Goal: Task Accomplishment & Management: Manage account settings

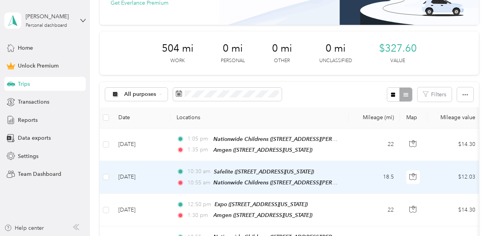
scroll to position [75, 0]
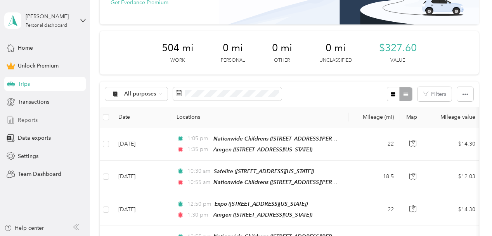
click at [28, 120] on span "Reports" at bounding box center [28, 120] width 20 height 8
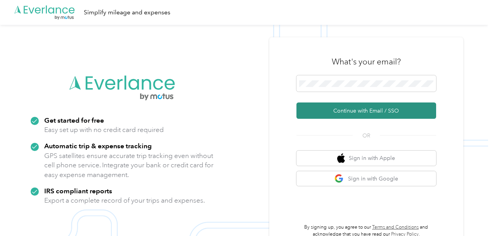
click at [348, 110] on button "Continue with Email / SSO" at bounding box center [367, 111] width 140 height 16
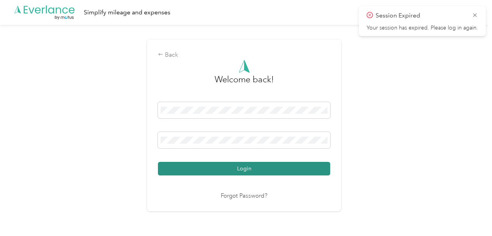
click at [213, 167] on button "Login" at bounding box center [244, 169] width 172 height 14
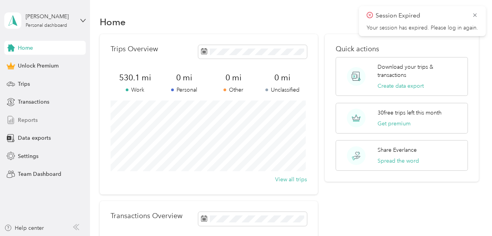
click at [30, 122] on span "Reports" at bounding box center [28, 120] width 20 height 8
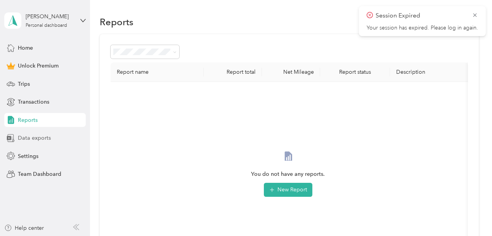
click at [31, 132] on div "Data exports" at bounding box center [45, 138] width 82 height 14
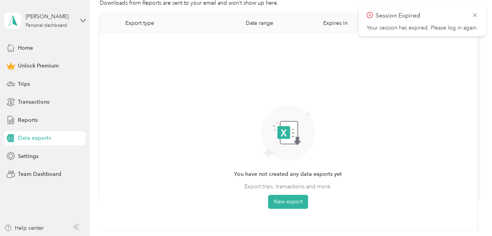
scroll to position [36, 0]
click at [289, 198] on button "New export" at bounding box center [288, 202] width 40 height 14
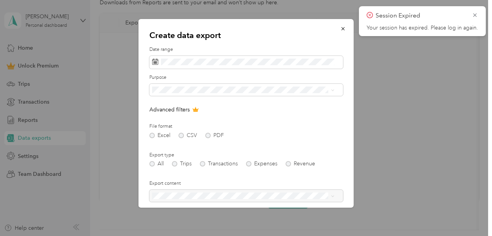
click at [286, 38] on p "Create data export" at bounding box center [246, 35] width 194 height 11
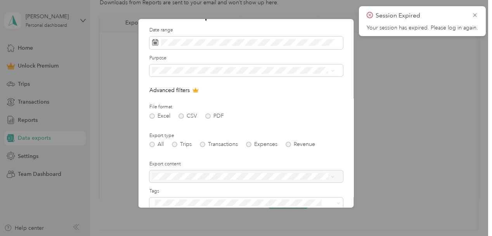
scroll to position [20, 0]
click at [190, 123] on span "Athletic Training Solutions" at bounding box center [186, 121] width 63 height 7
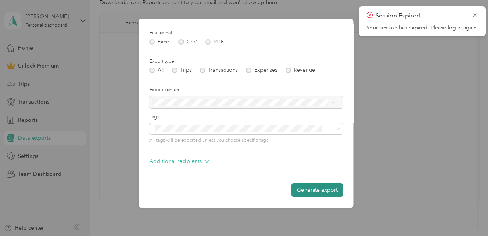
click at [302, 191] on button "Generate export" at bounding box center [318, 190] width 52 height 14
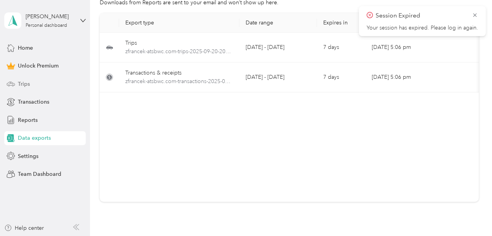
click at [17, 86] on div "Trips" at bounding box center [45, 84] width 82 height 14
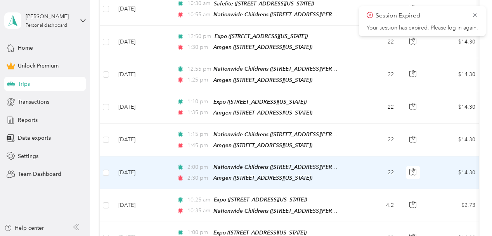
scroll to position [243, 0]
